Goal: Book appointment/travel/reservation

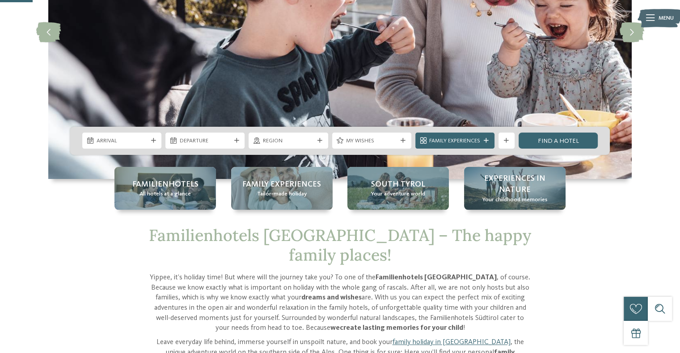
scroll to position [166, 0]
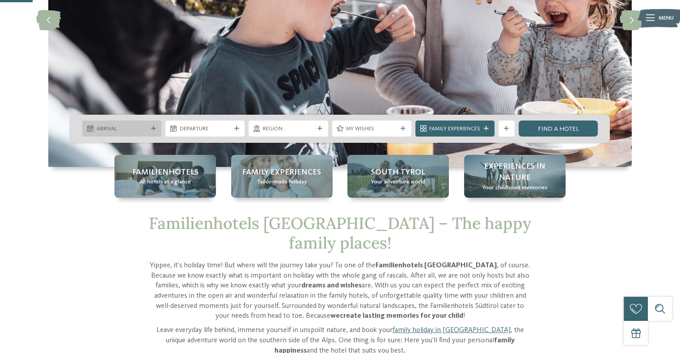
click at [151, 130] on icon at bounding box center [153, 128] width 5 height 5
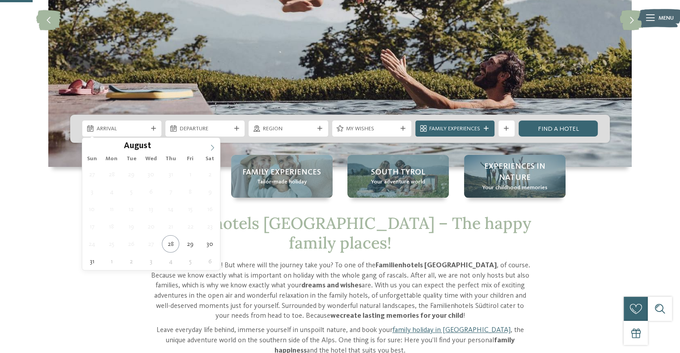
click at [212, 147] on icon at bounding box center [212, 148] width 6 height 6
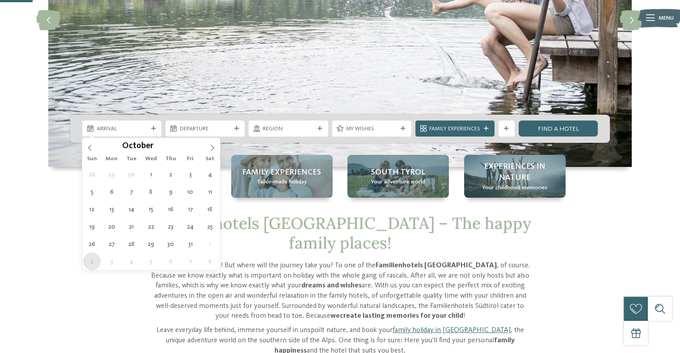
type div "[DATE]"
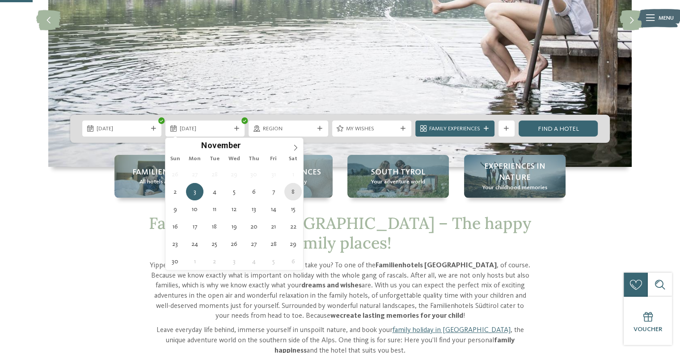
type div "[DATE]"
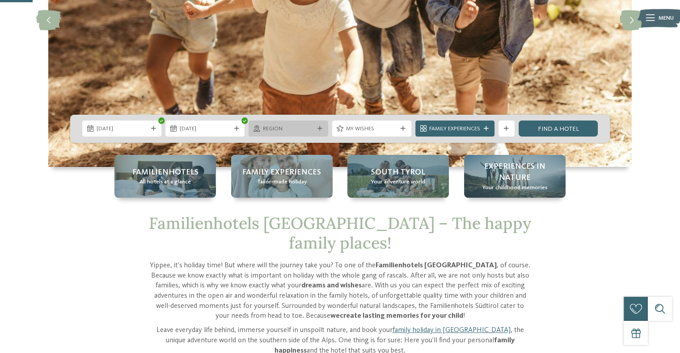
click at [301, 125] on div "Region" at bounding box center [287, 129] width 55 height 8
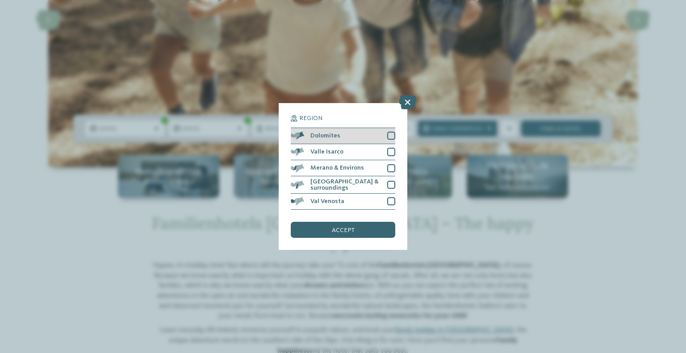
click at [393, 135] on div at bounding box center [391, 136] width 8 height 8
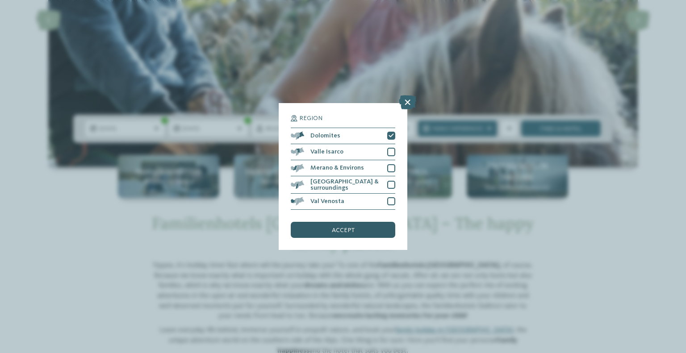
click at [351, 230] on span "accept" at bounding box center [343, 230] width 23 height 6
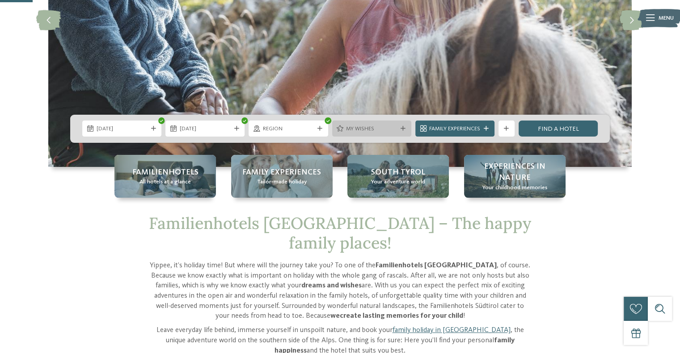
click at [388, 130] on span "My wishes" at bounding box center [371, 129] width 51 height 8
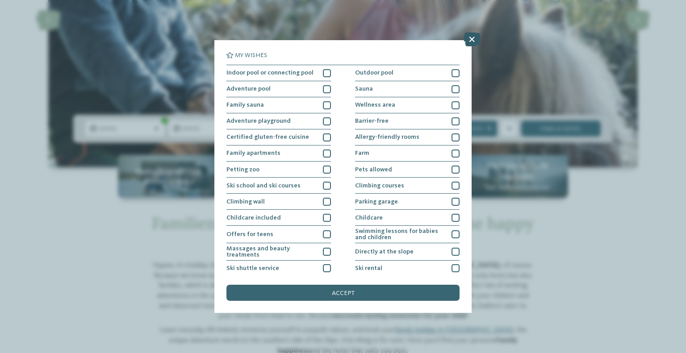
click at [470, 43] on icon at bounding box center [471, 39] width 17 height 14
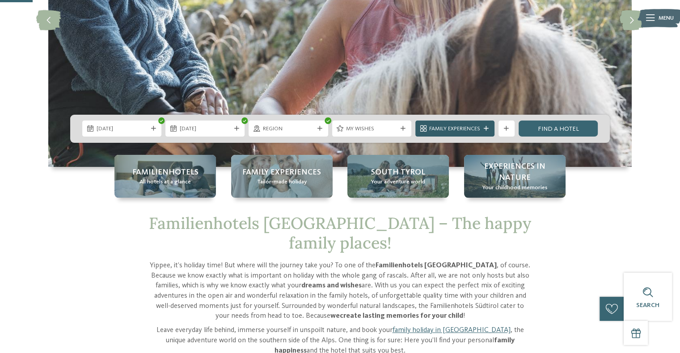
click at [474, 125] on div "Family Experiences" at bounding box center [454, 129] width 55 height 8
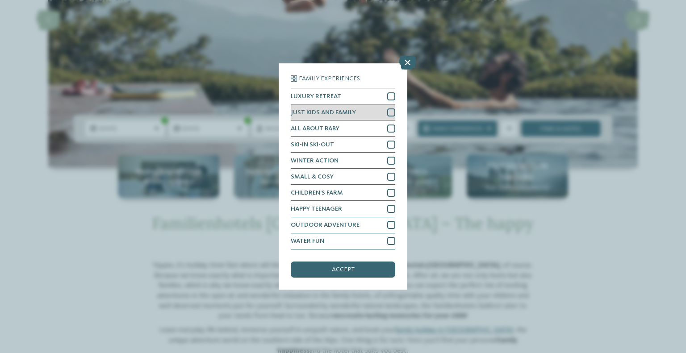
click at [393, 111] on div at bounding box center [391, 113] width 8 height 8
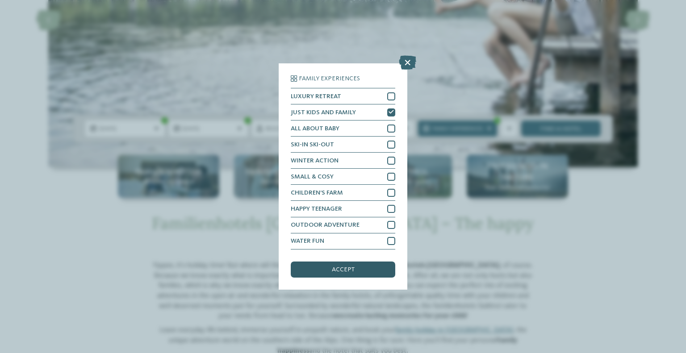
click at [354, 272] on div "accept" at bounding box center [343, 270] width 105 height 16
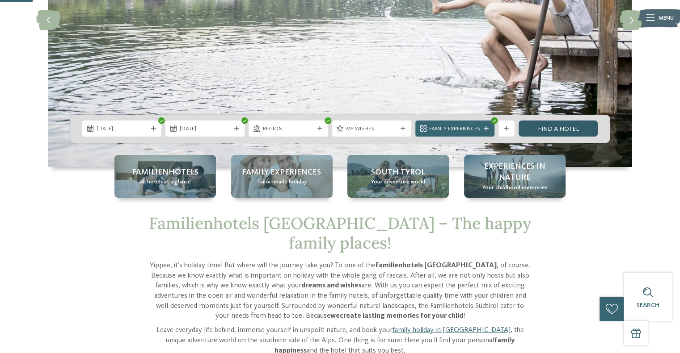
click at [567, 127] on link "Find a hotel" at bounding box center [557, 129] width 79 height 16
